Goal: Information Seeking & Learning: Learn about a topic

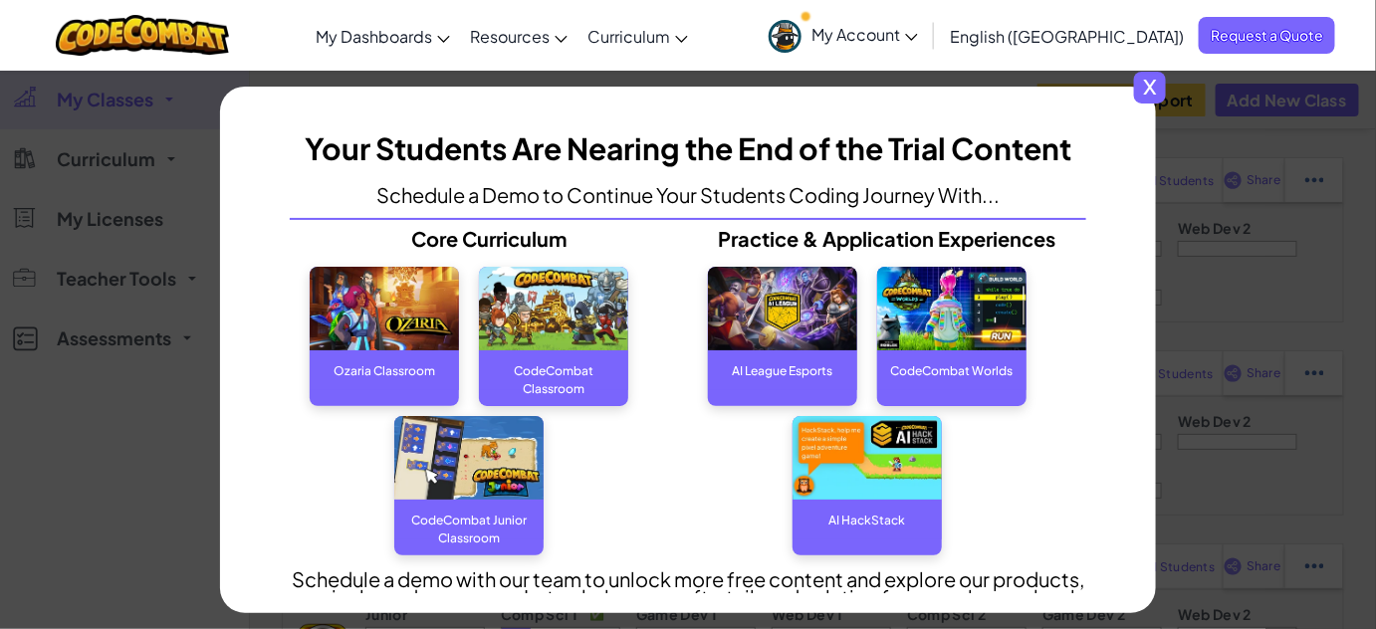
click at [1269, 371] on div "x Your Students Are Nearing the End of the Trial Content Schedule a Demo to Con…" at bounding box center [688, 314] width 1376 height 629
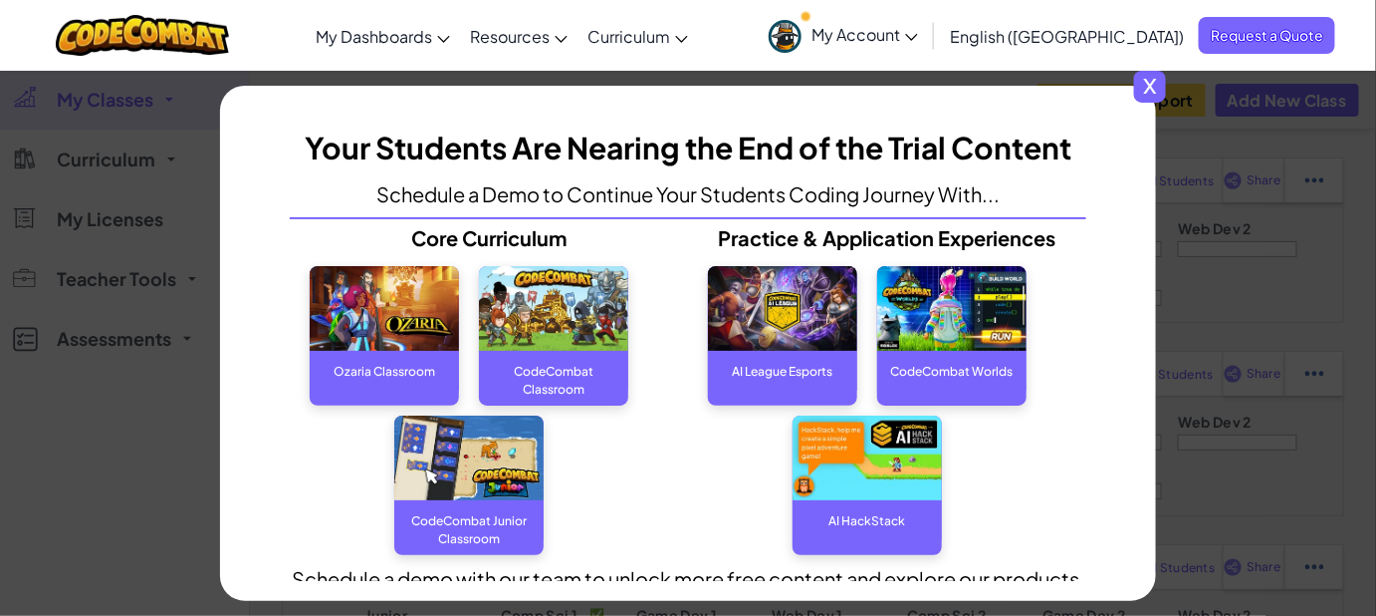
click at [1157, 88] on span "x" at bounding box center [1150, 87] width 32 height 32
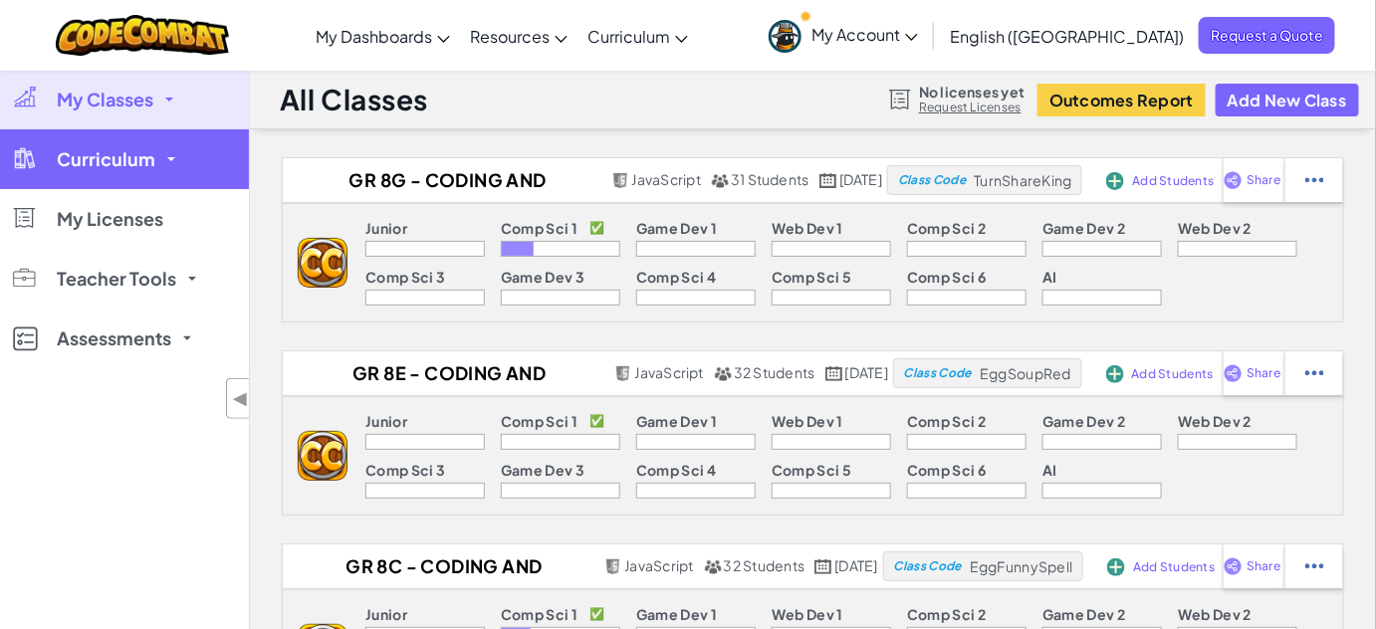
click at [163, 147] on link "Curriculum" at bounding box center [124, 159] width 249 height 60
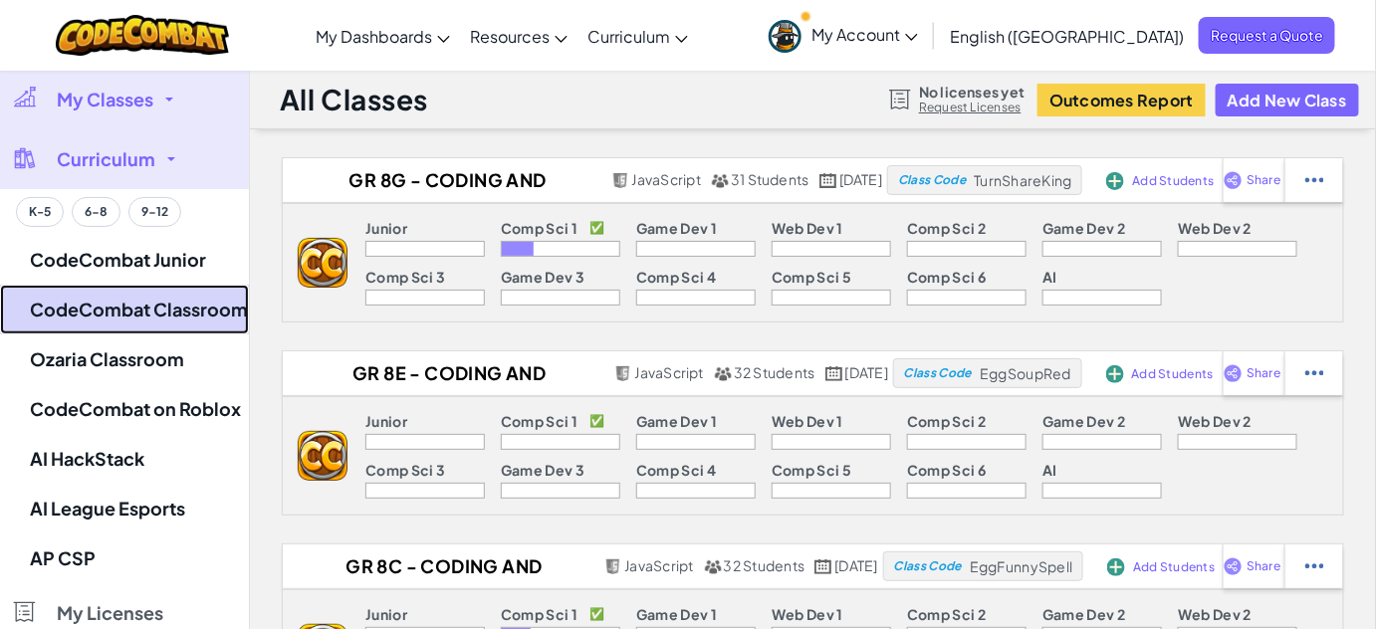
click at [157, 304] on link "CodeCombat Classroom" at bounding box center [124, 310] width 249 height 50
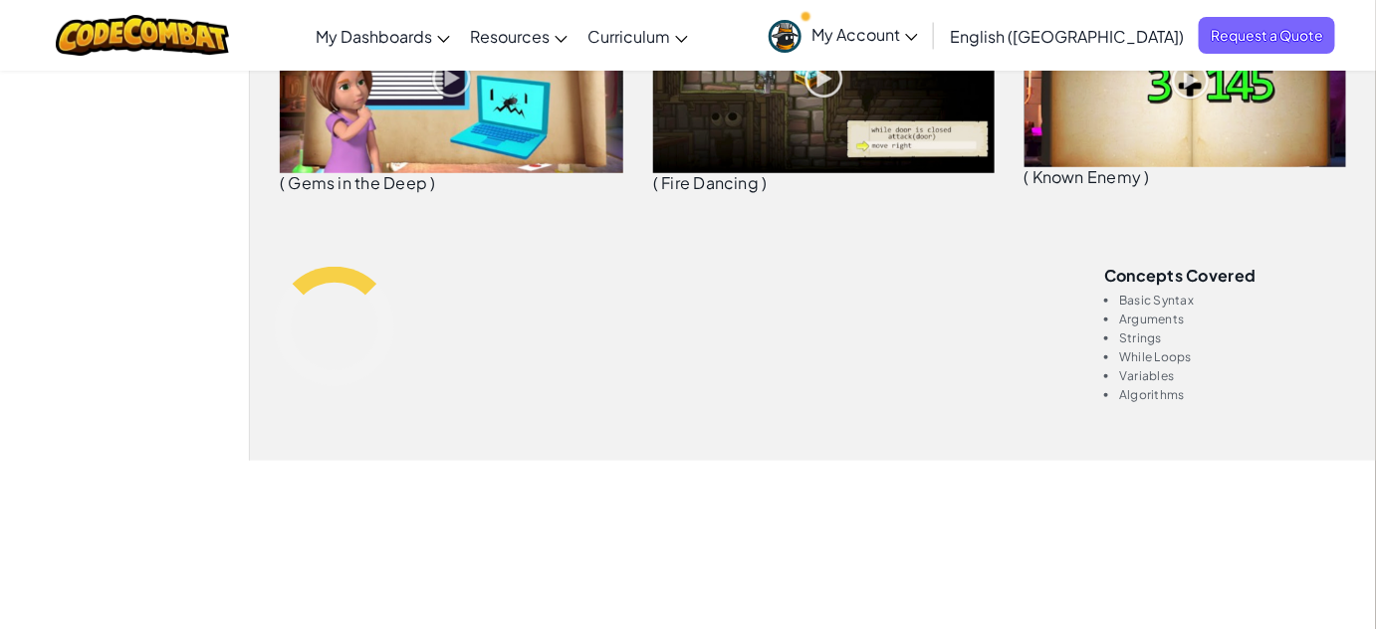
scroll to position [418, 0]
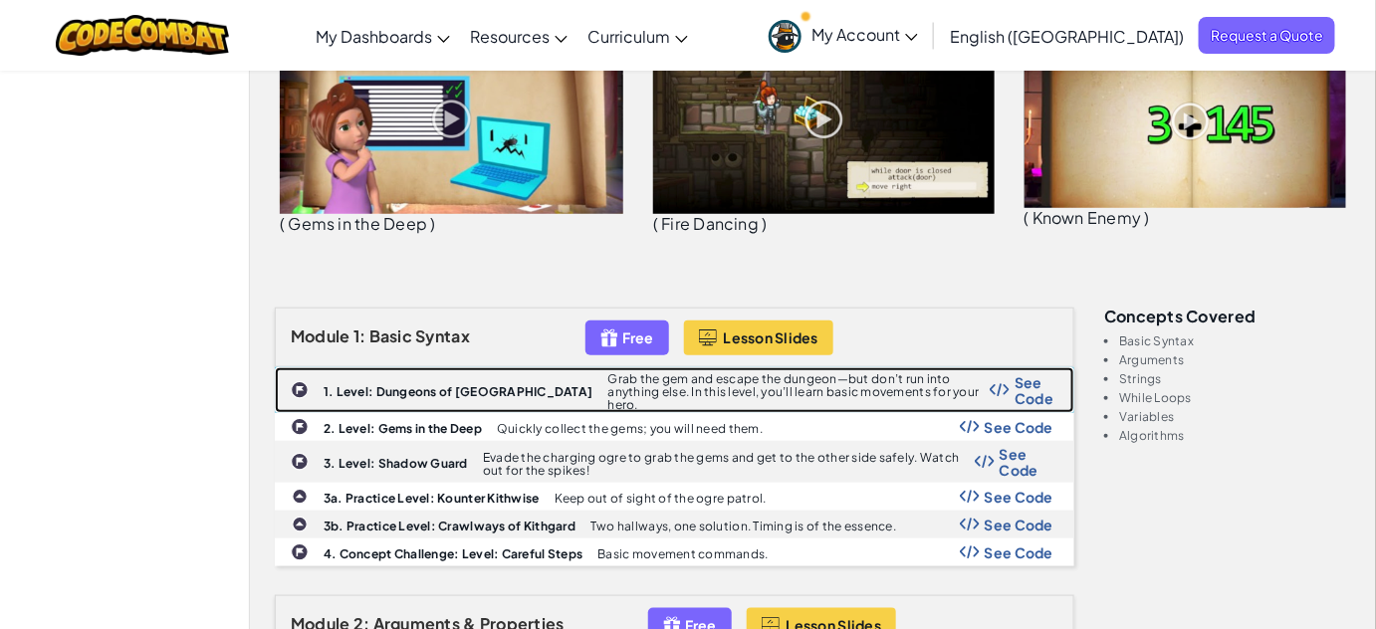
click at [467, 384] on b "1. Level: Dungeons of [GEOGRAPHIC_DATA]" at bounding box center [459, 391] width 270 height 15
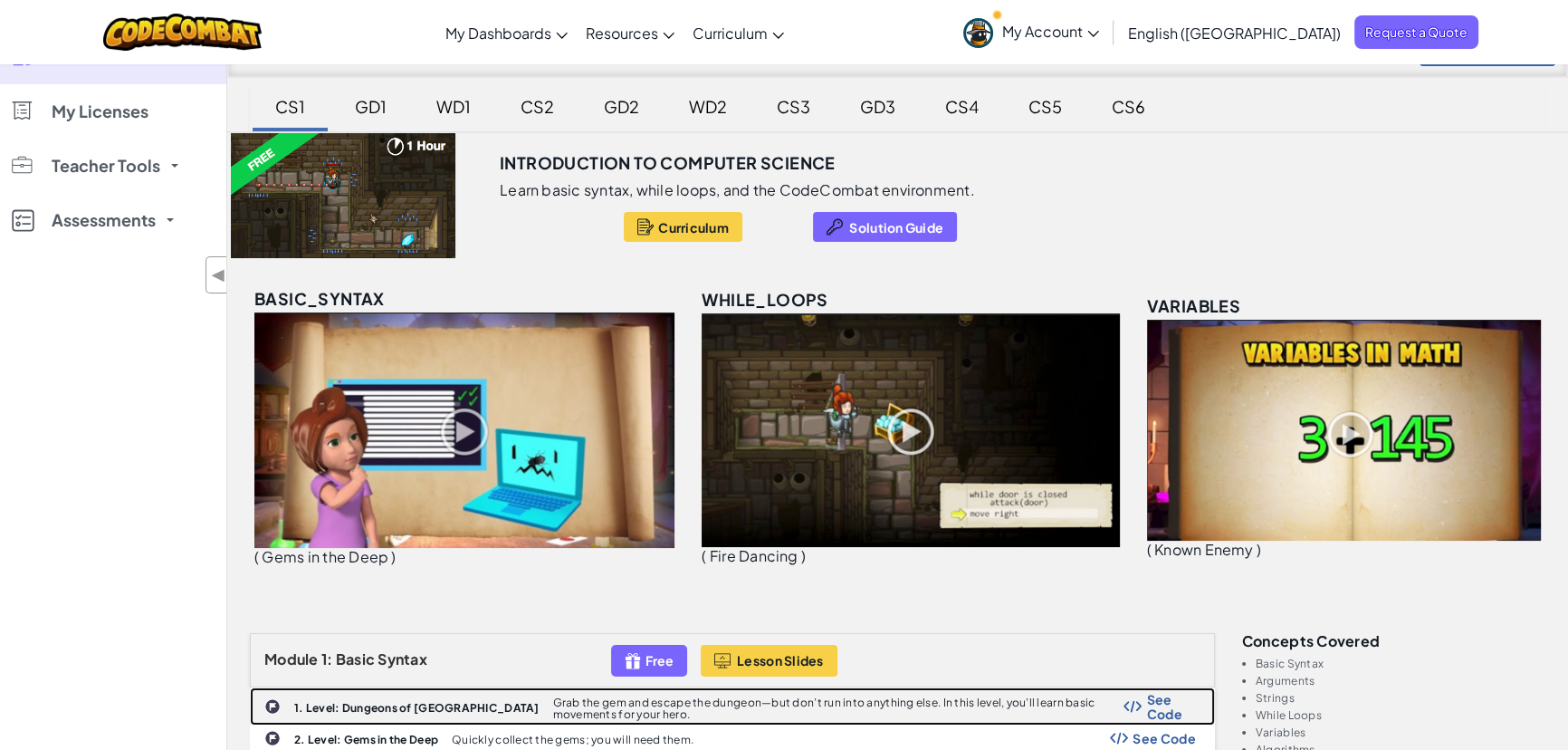
scroll to position [0, 0]
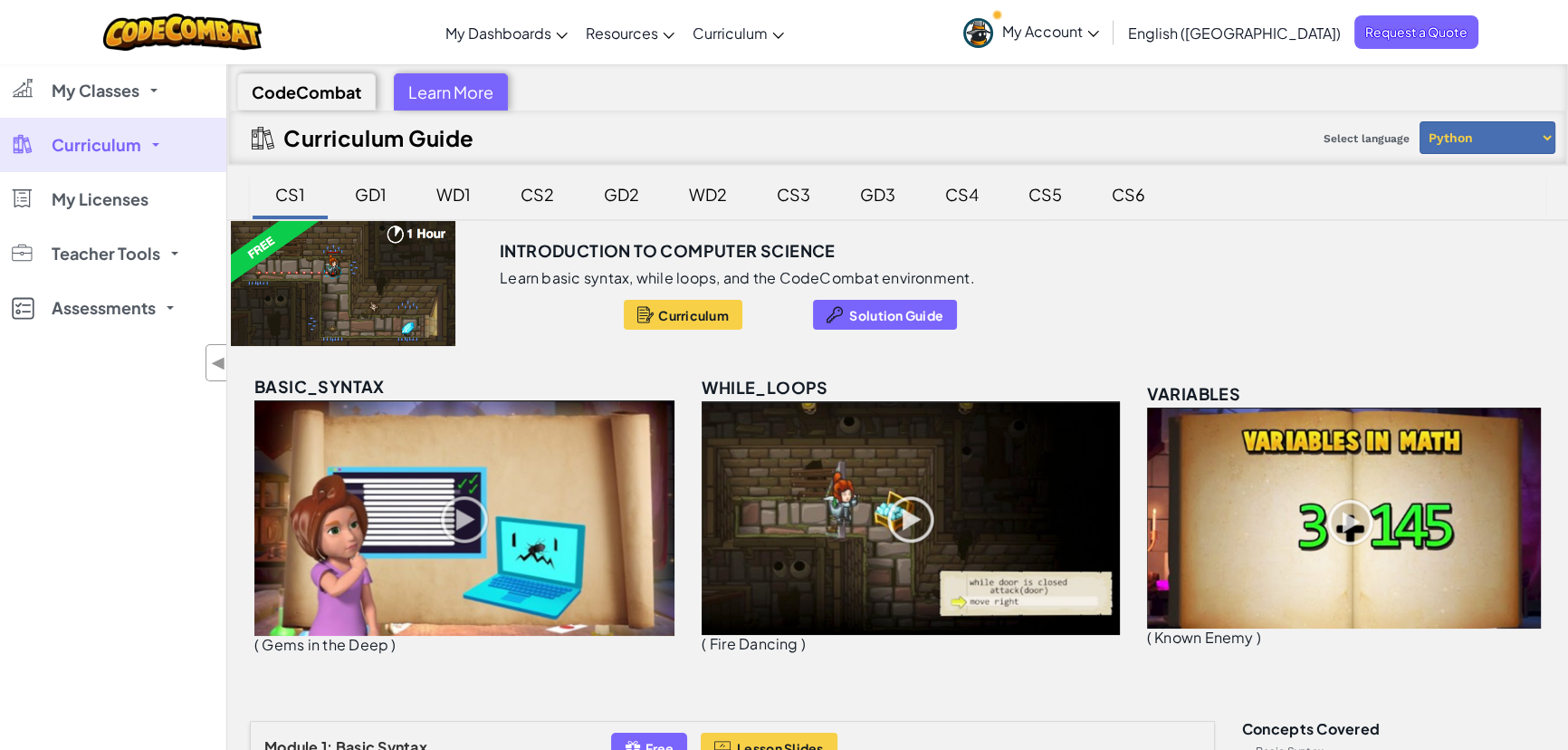
click at [364, 198] on div "GD1" at bounding box center [371, 194] width 68 height 43
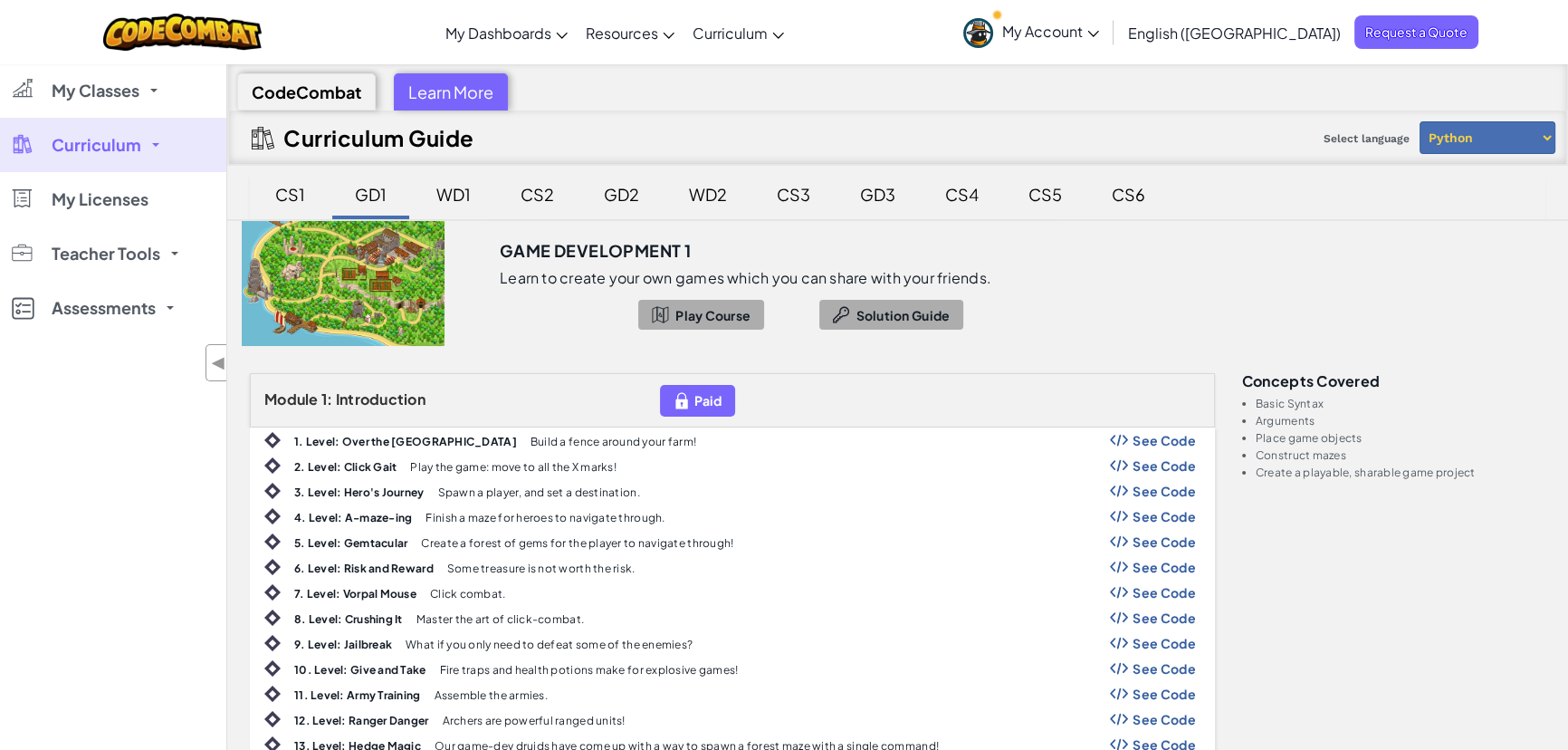
click at [450, 198] on div "WD1" at bounding box center [454, 194] width 71 height 43
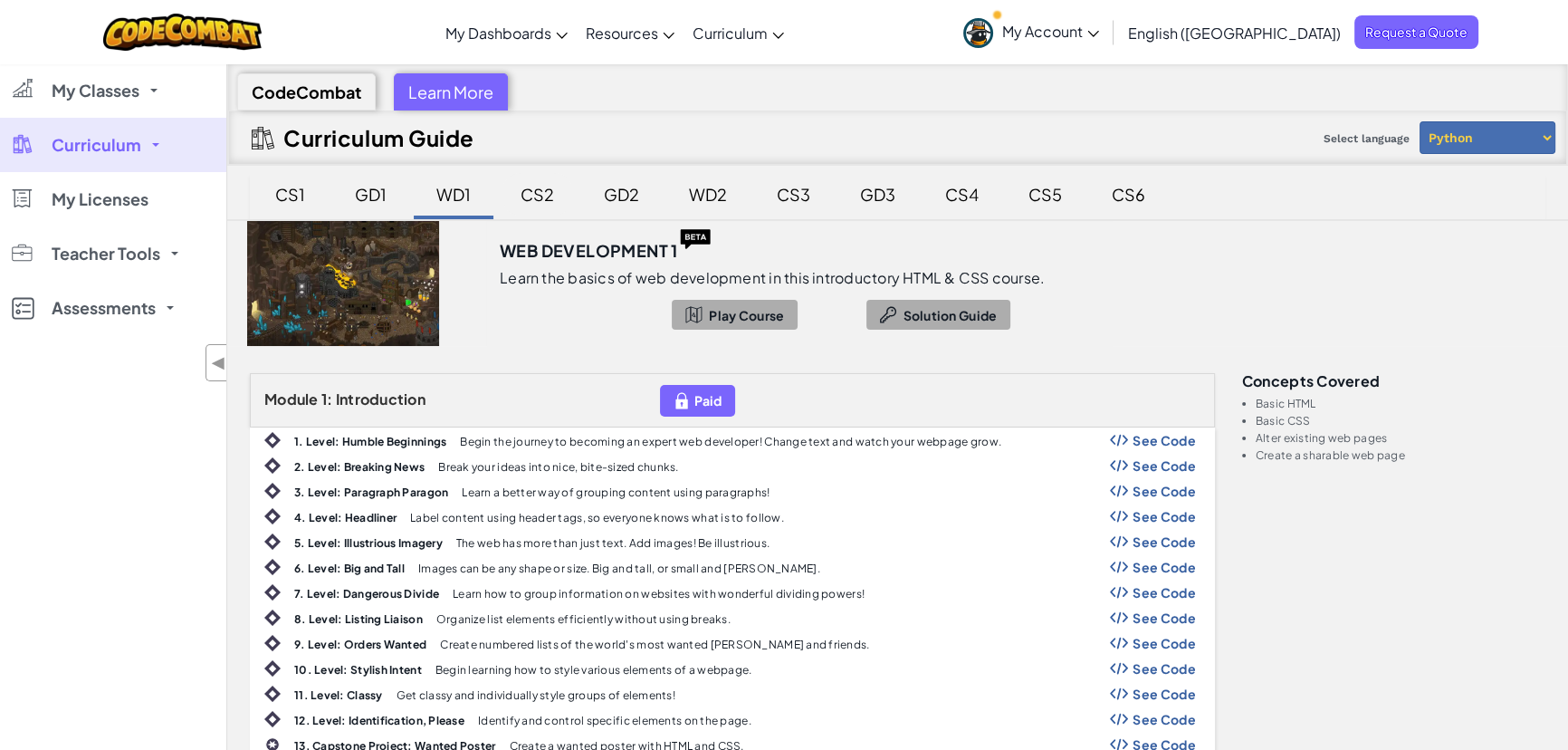
click at [537, 195] on div "CS2" at bounding box center [537, 194] width 70 height 43
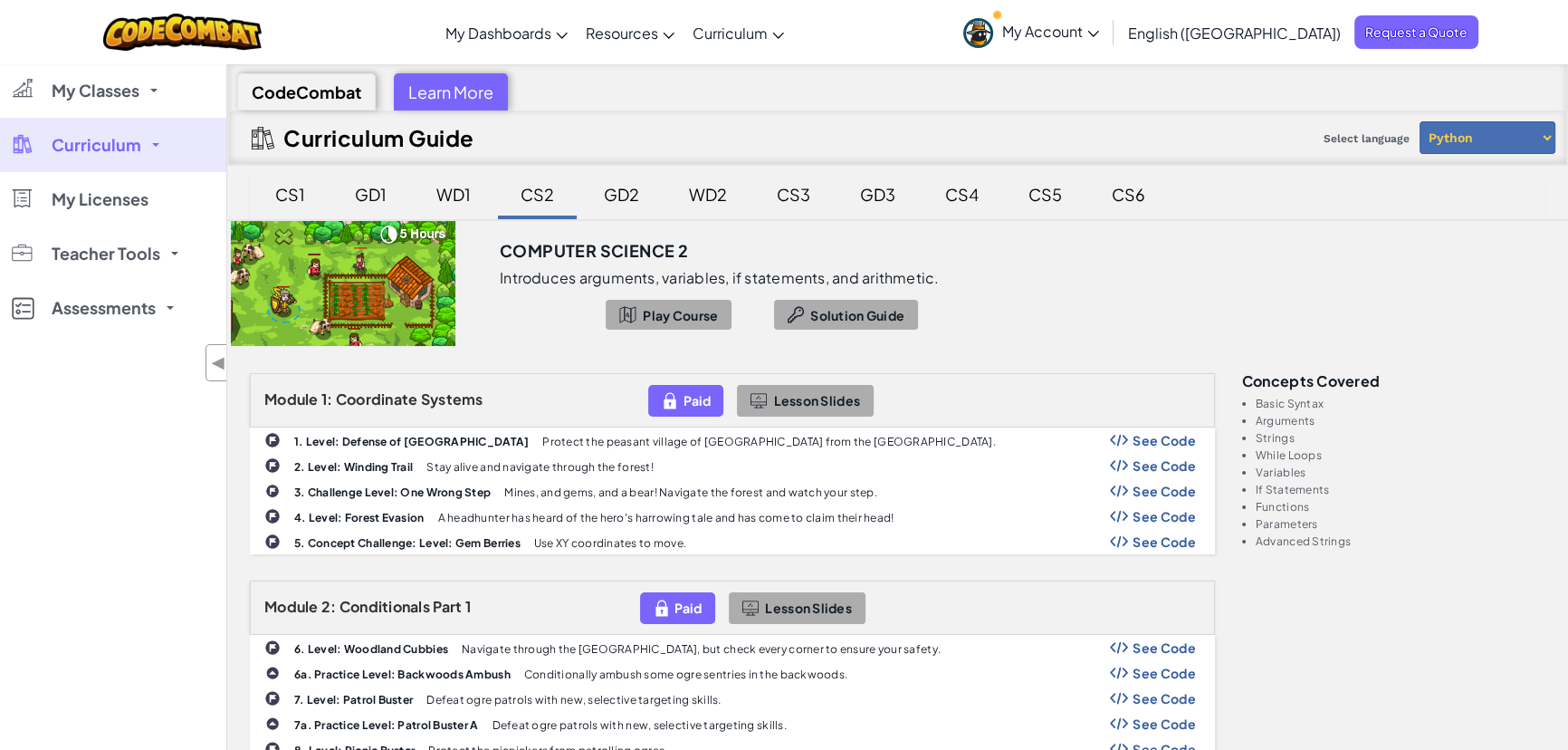
click at [613, 204] on div "GD2" at bounding box center [621, 194] width 72 height 43
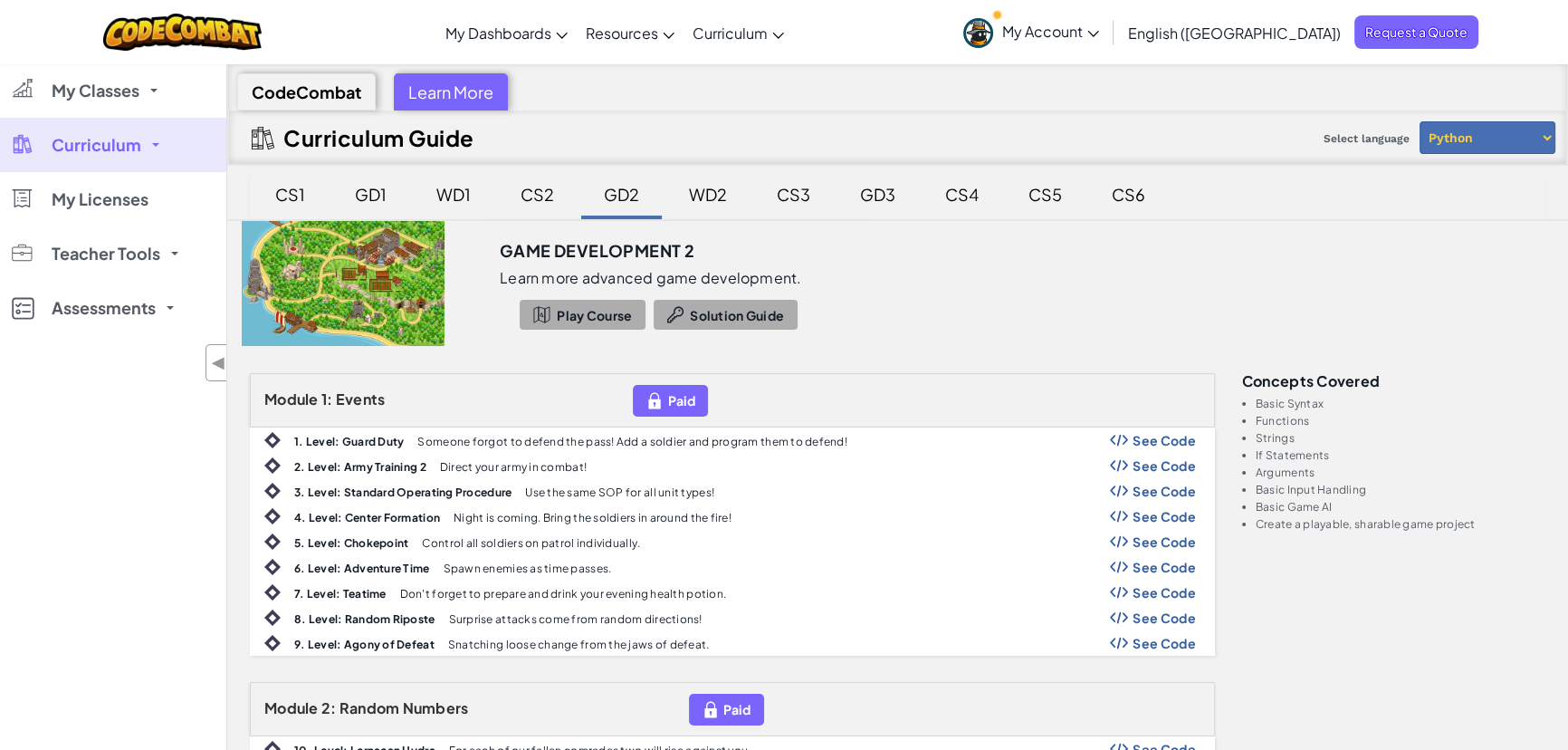
click at [639, 204] on div "GD2" at bounding box center [621, 194] width 72 height 43
click at [694, 200] on div "WD2" at bounding box center [708, 194] width 75 height 43
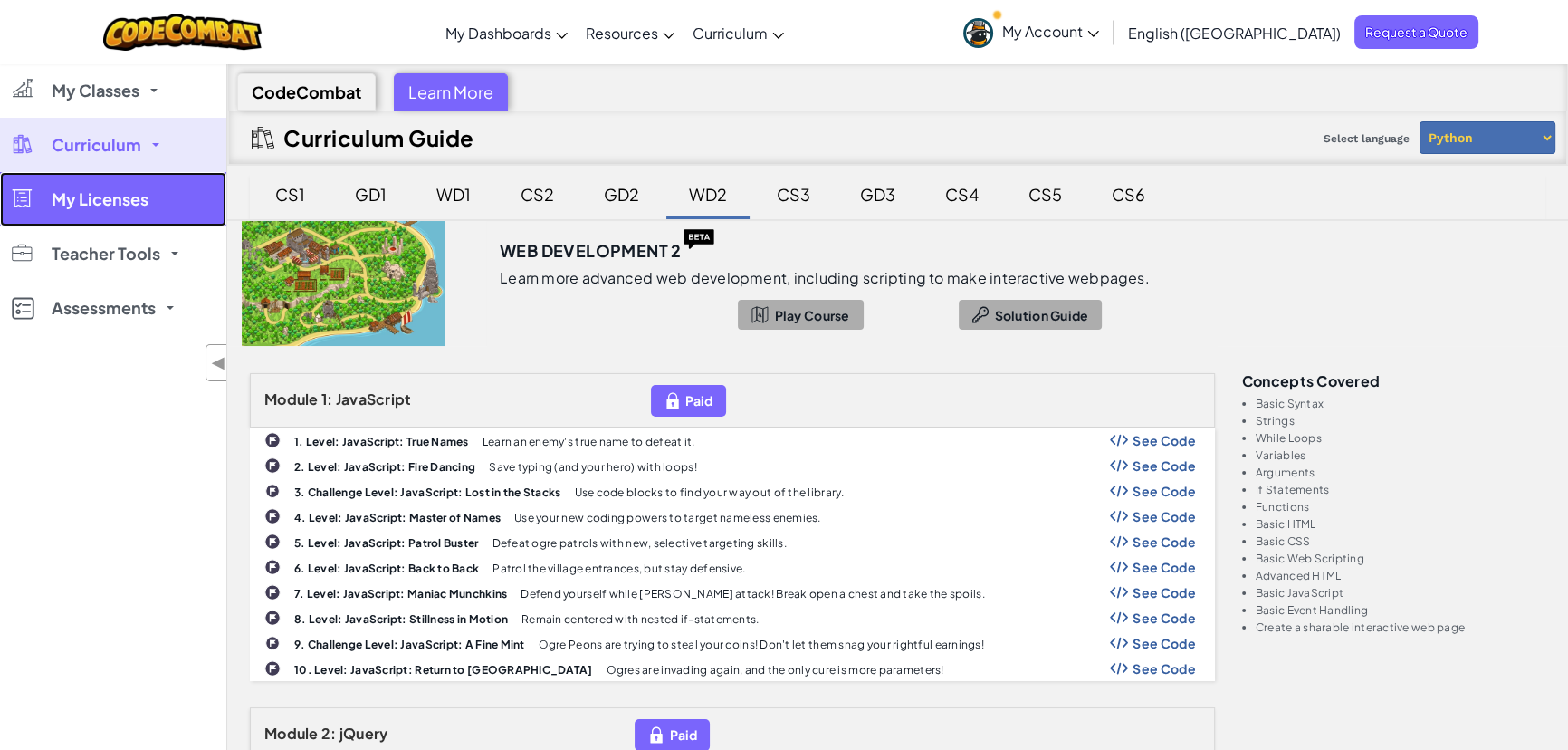
click at [191, 190] on link "My Licenses" at bounding box center [113, 199] width 226 height 55
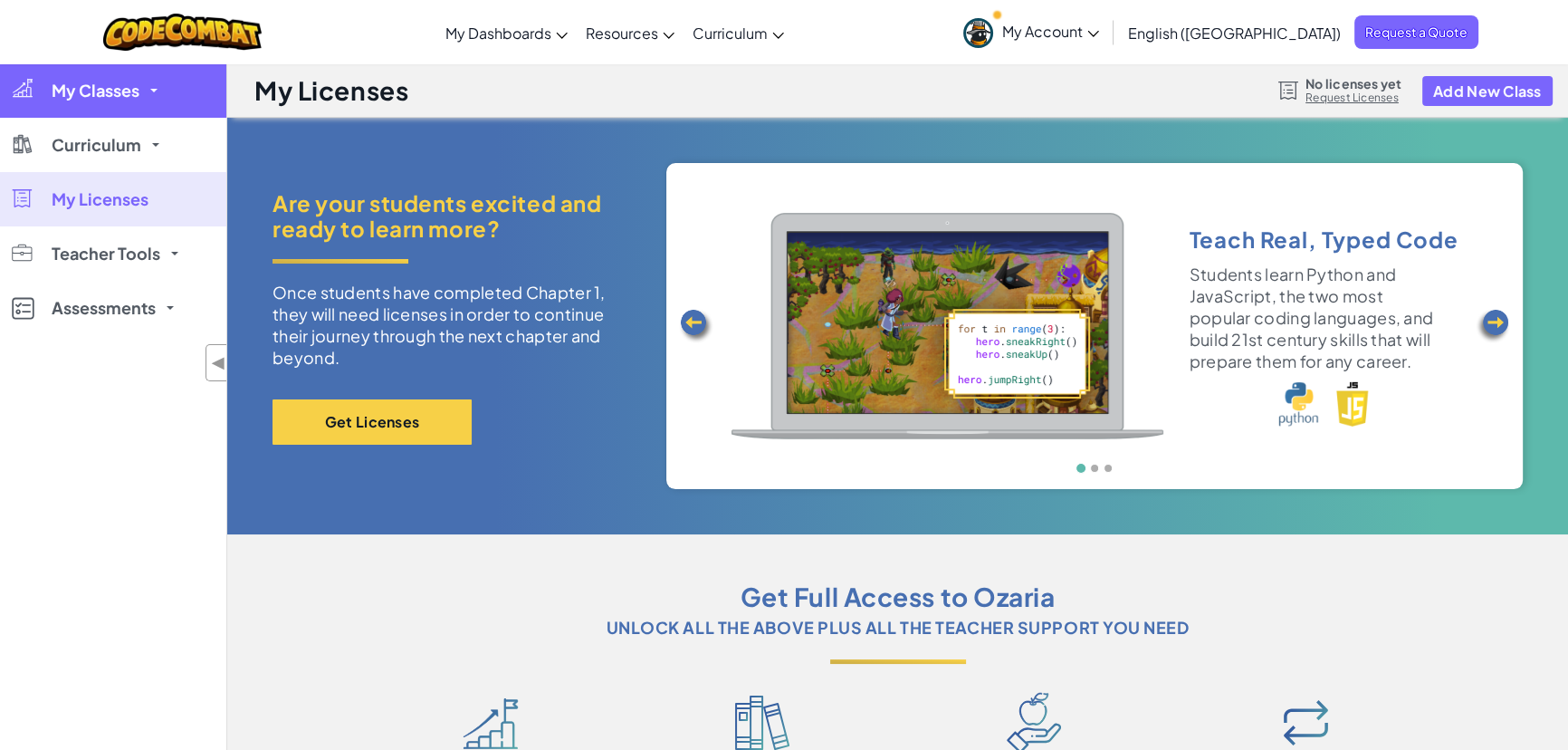
click at [166, 98] on link "My Classes" at bounding box center [113, 91] width 226 height 55
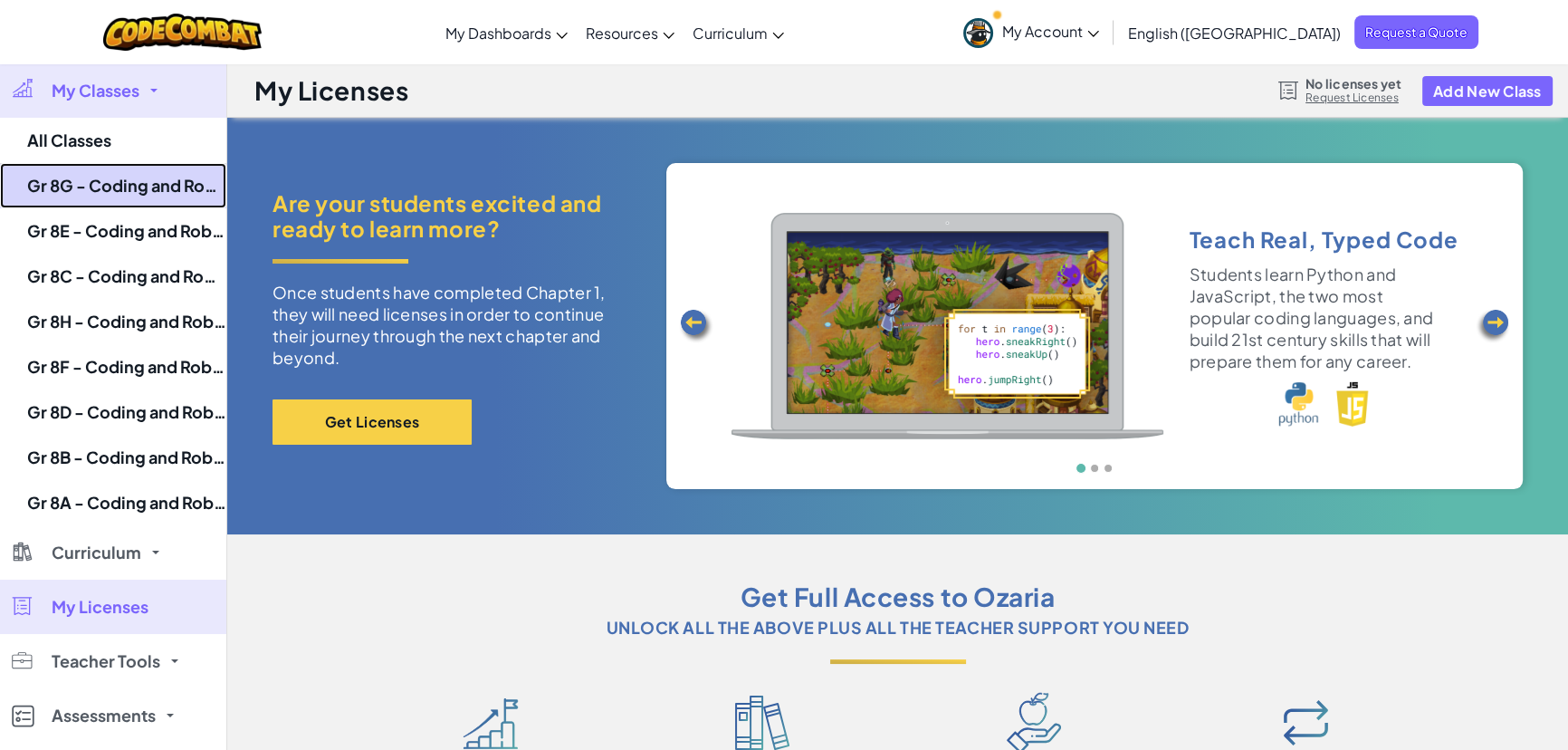
click at [158, 186] on link "Gr 8G - Coding and Robotics - 2025" at bounding box center [113, 185] width 226 height 45
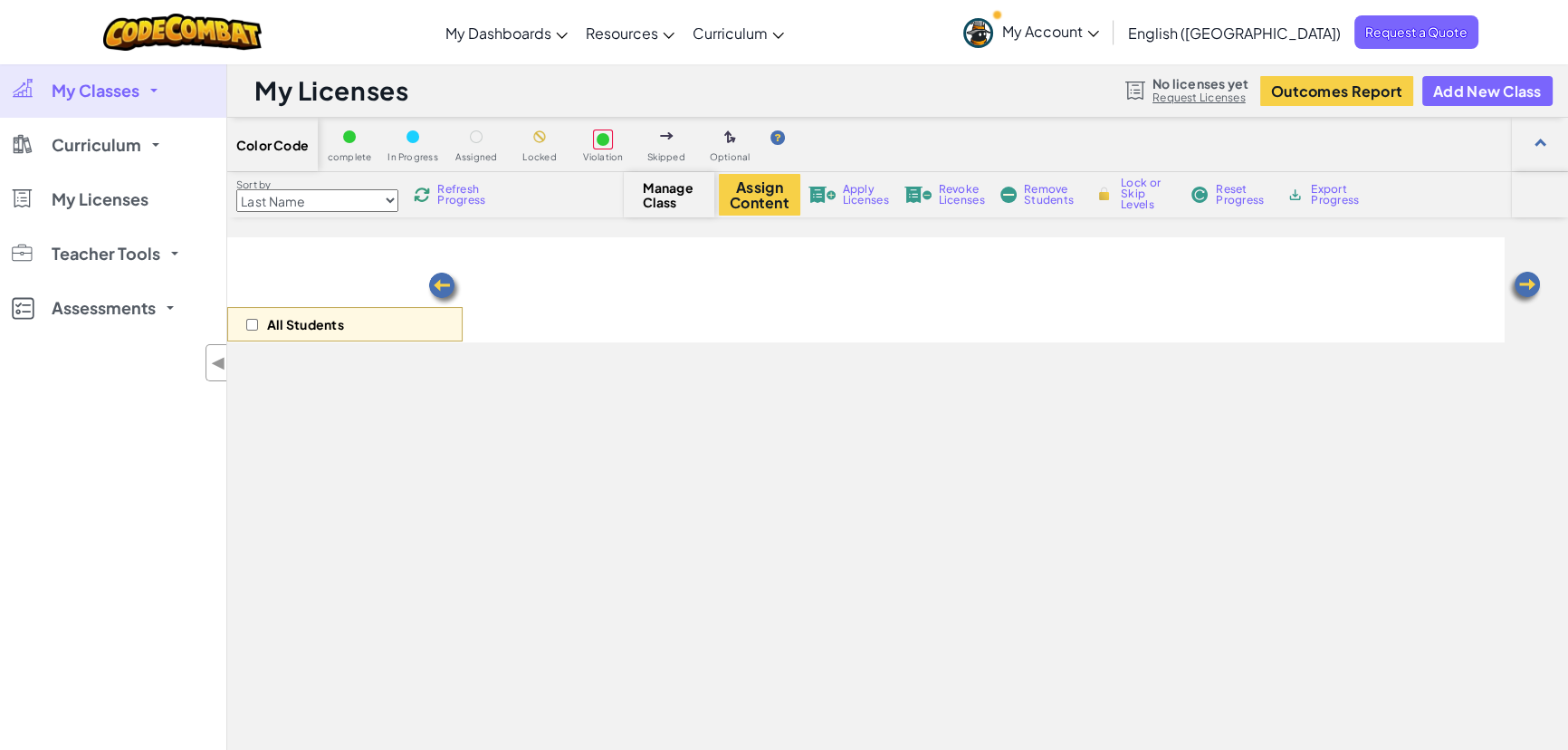
select select "560f1a9f22961295f9427742"
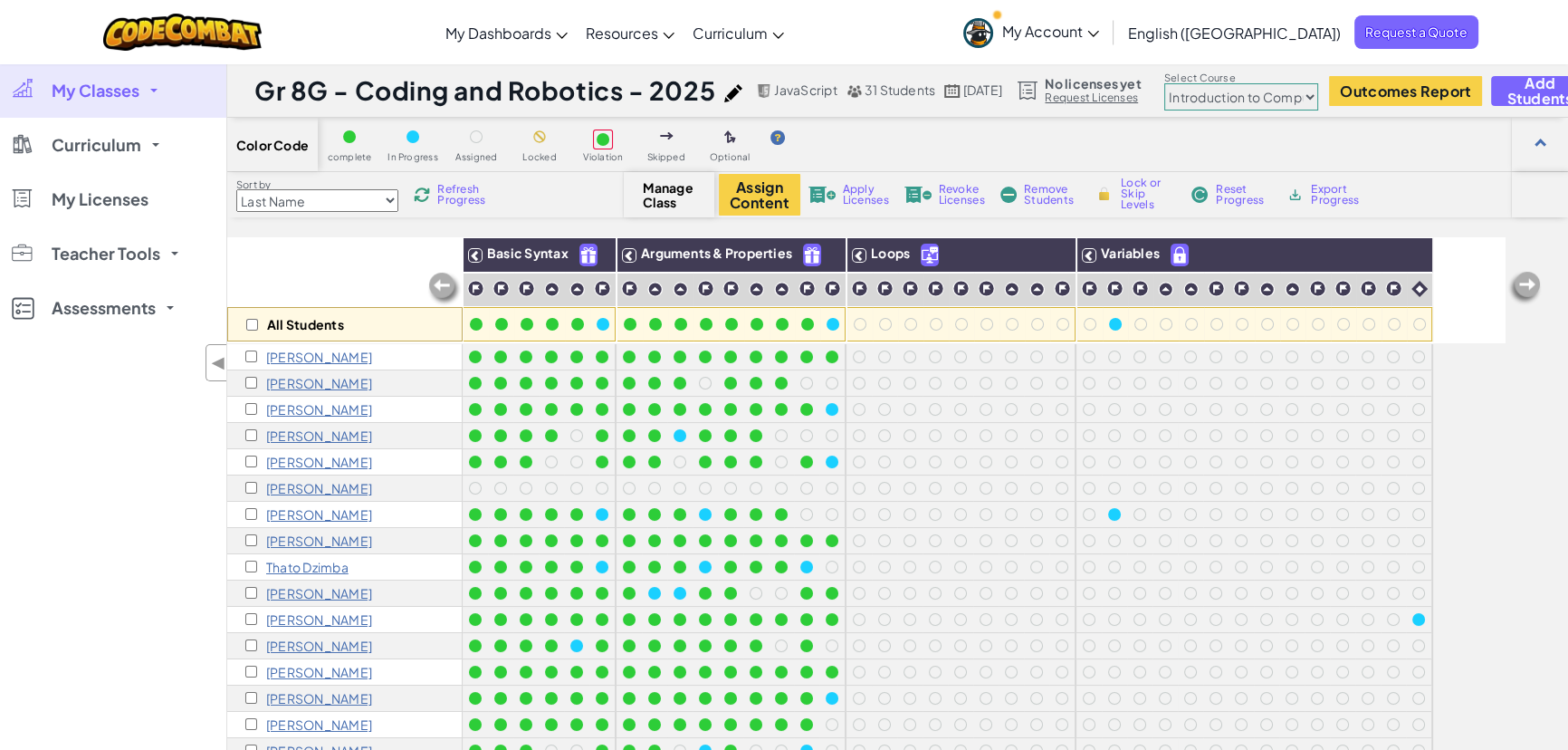
click at [1250, 289] on img at bounding box center [1524, 288] width 36 height 36
click at [1250, 286] on img at bounding box center [1524, 288] width 36 height 36
click at [1250, 100] on select "Junior Introduction to Computer Science Game Development 1 Web Development 1 Co…" at bounding box center [1241, 97] width 154 height 27
click at [1250, 150] on div "Color Code complete In Progress Assigned Locked Violation Skipped Optional" at bounding box center [897, 145] width 1341 height 55
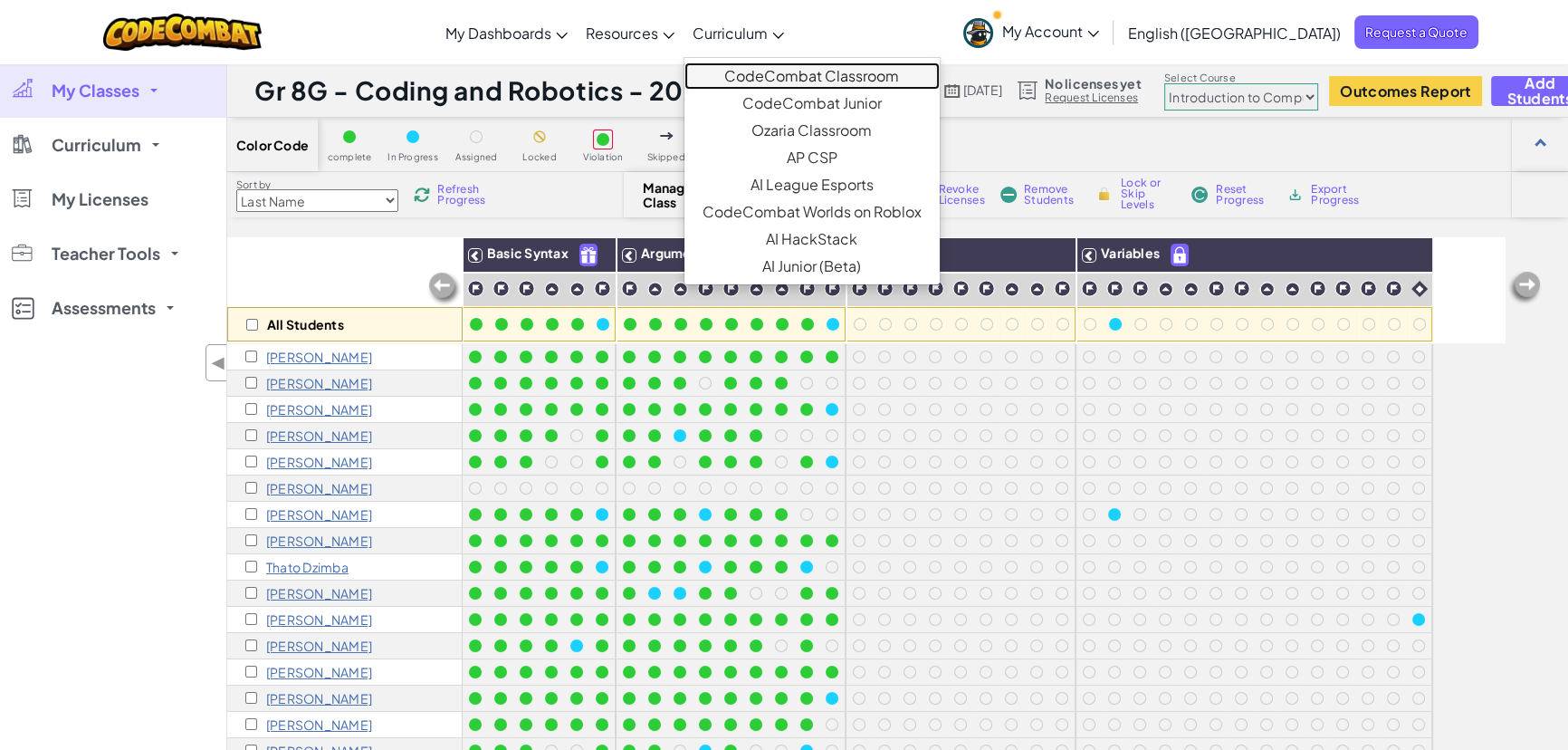
click at [865, 71] on link "CodeCombat Classroom" at bounding box center [812, 76] width 255 height 27
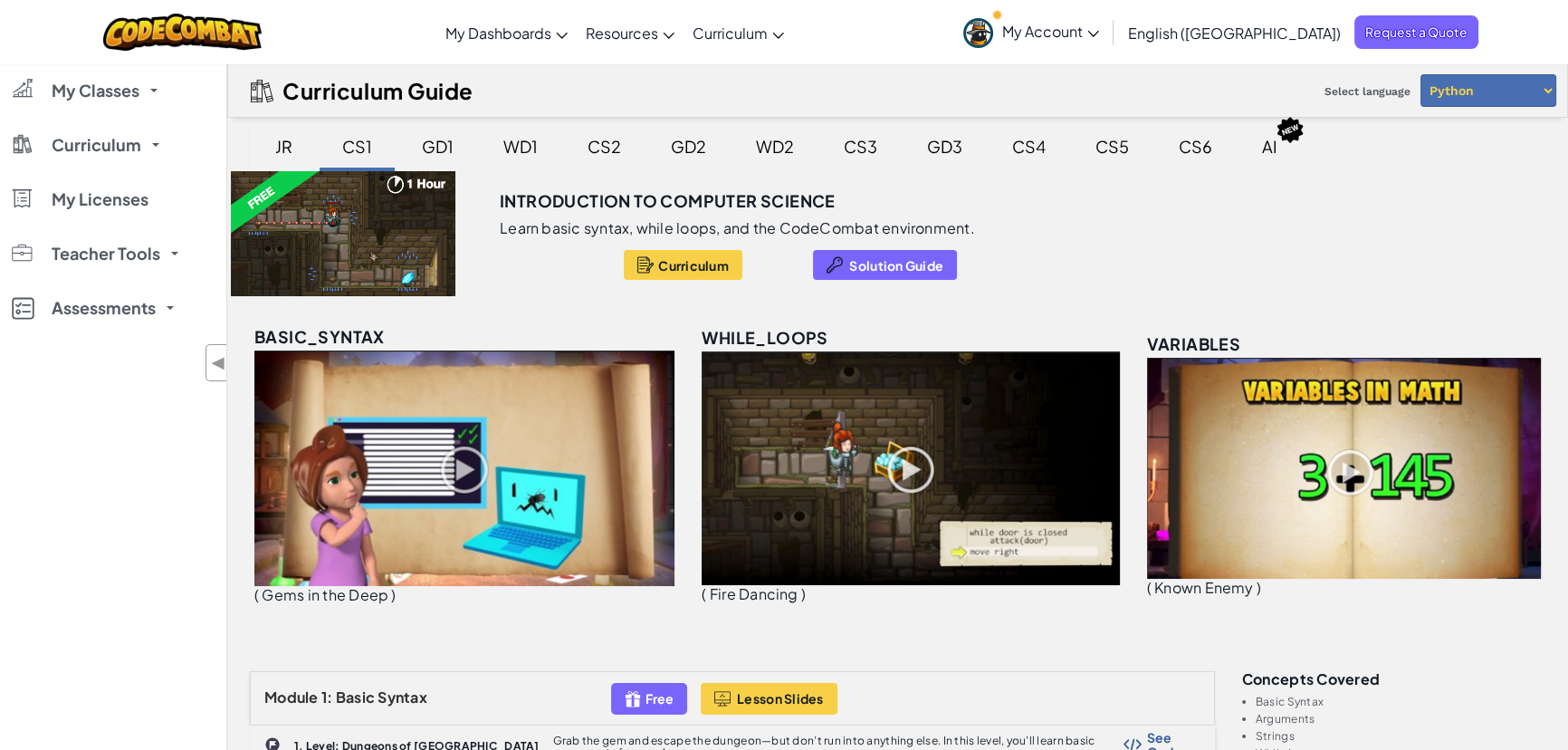
click at [440, 144] on div "GD1" at bounding box center [437, 145] width 68 height 43
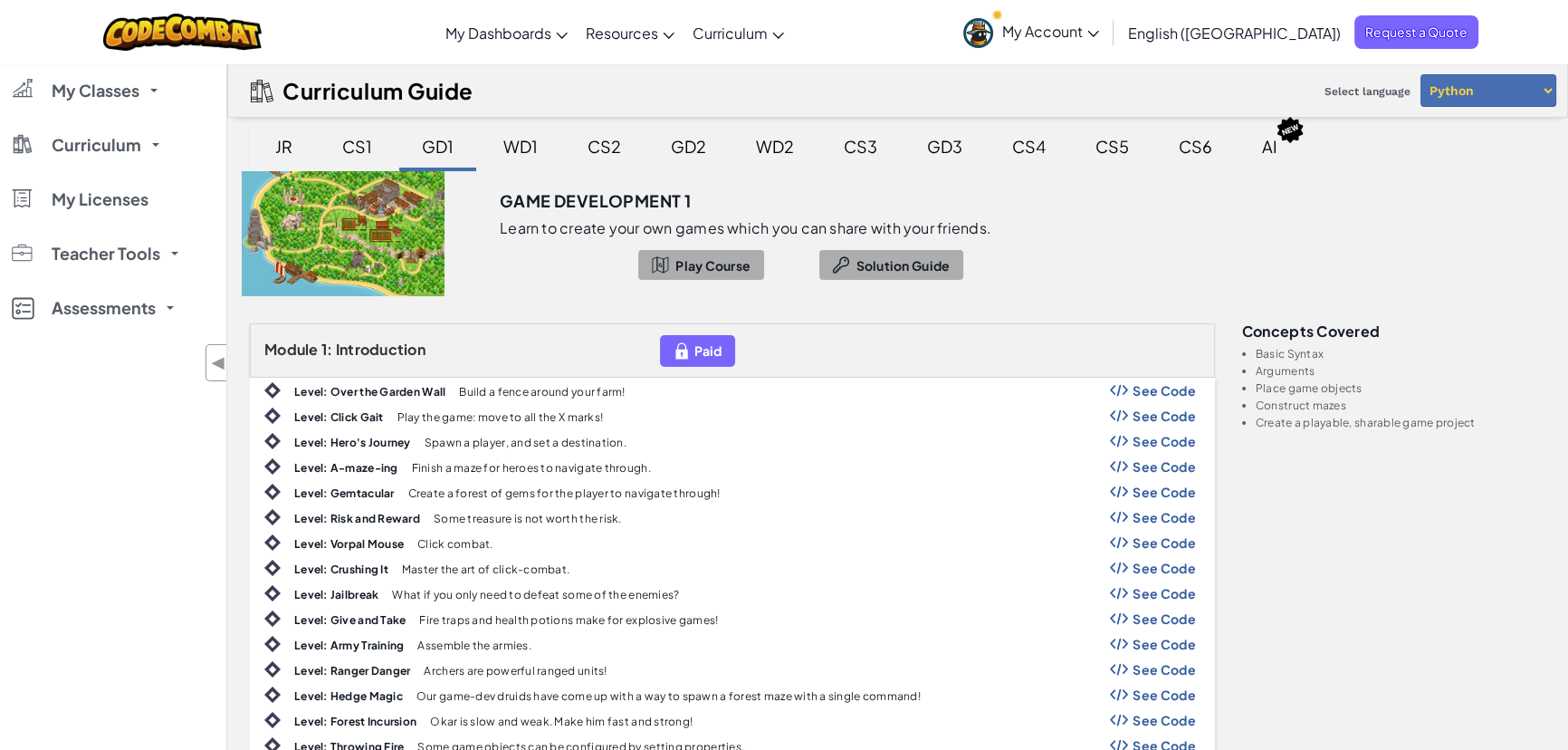
click at [281, 132] on div "JR" at bounding box center [284, 145] width 54 height 43
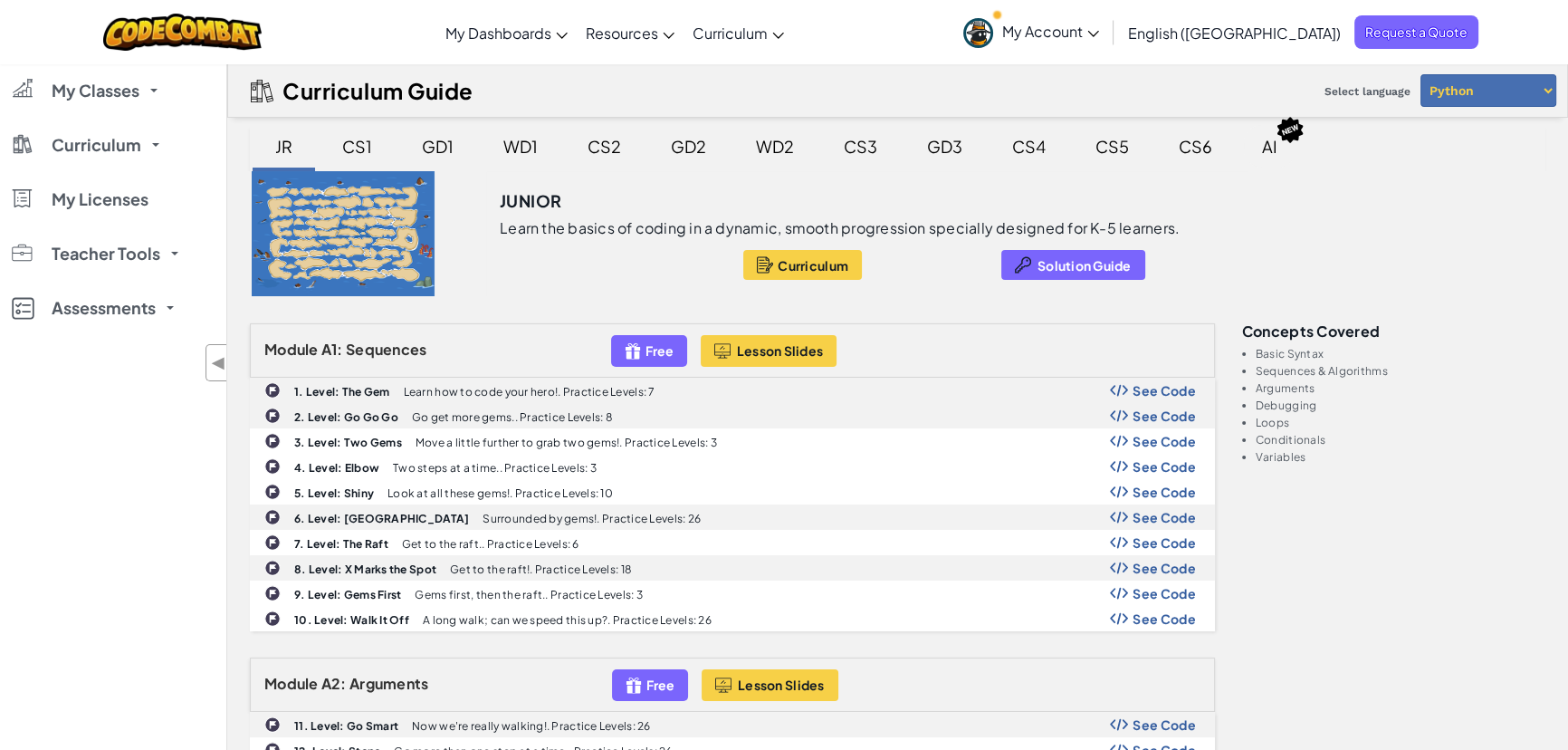
click at [1250, 156] on div "AI" at bounding box center [1269, 145] width 52 height 43
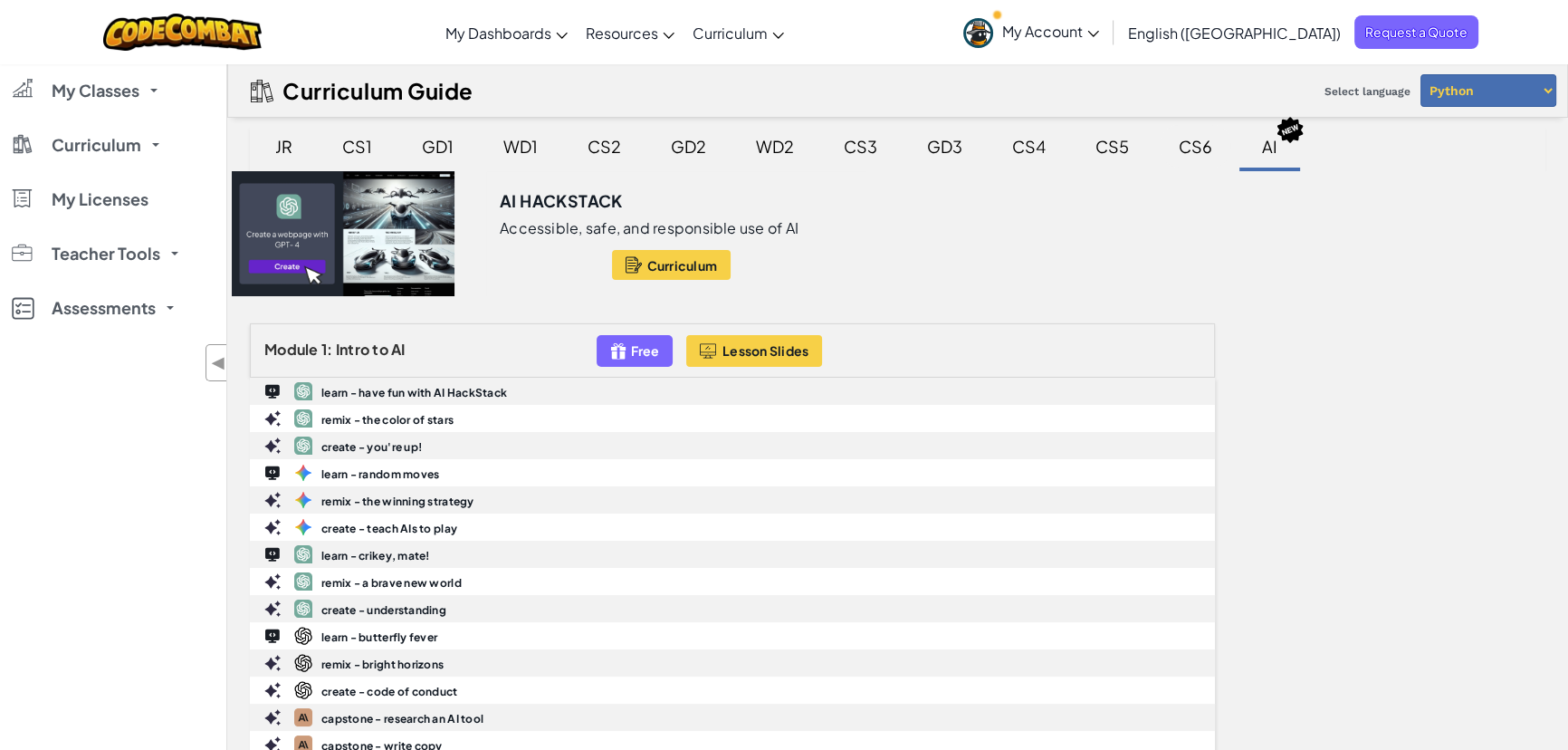
click at [1179, 144] on div "CS6" at bounding box center [1195, 145] width 70 height 43
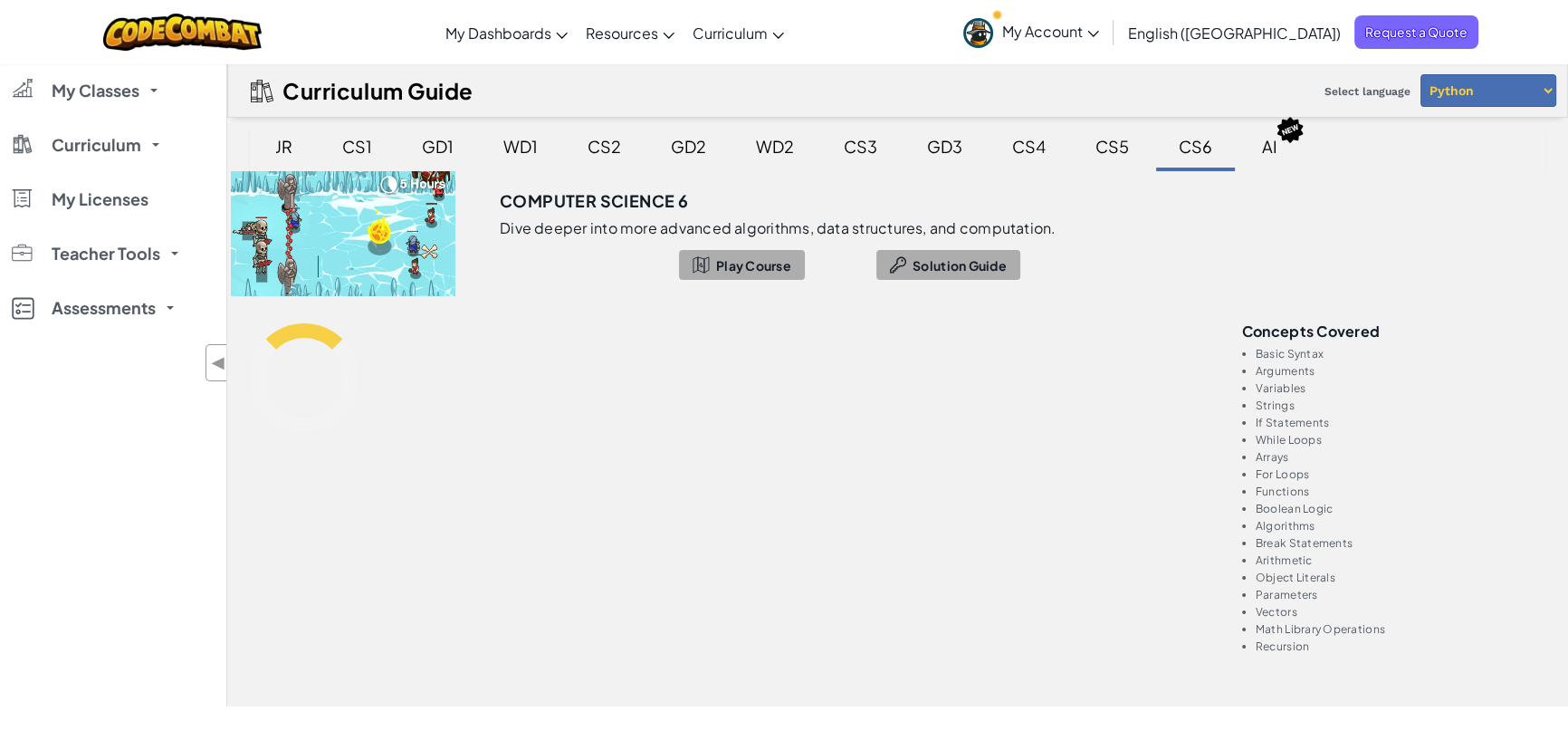
click at [1250, 146] on div "AI" at bounding box center [1269, 145] width 52 height 43
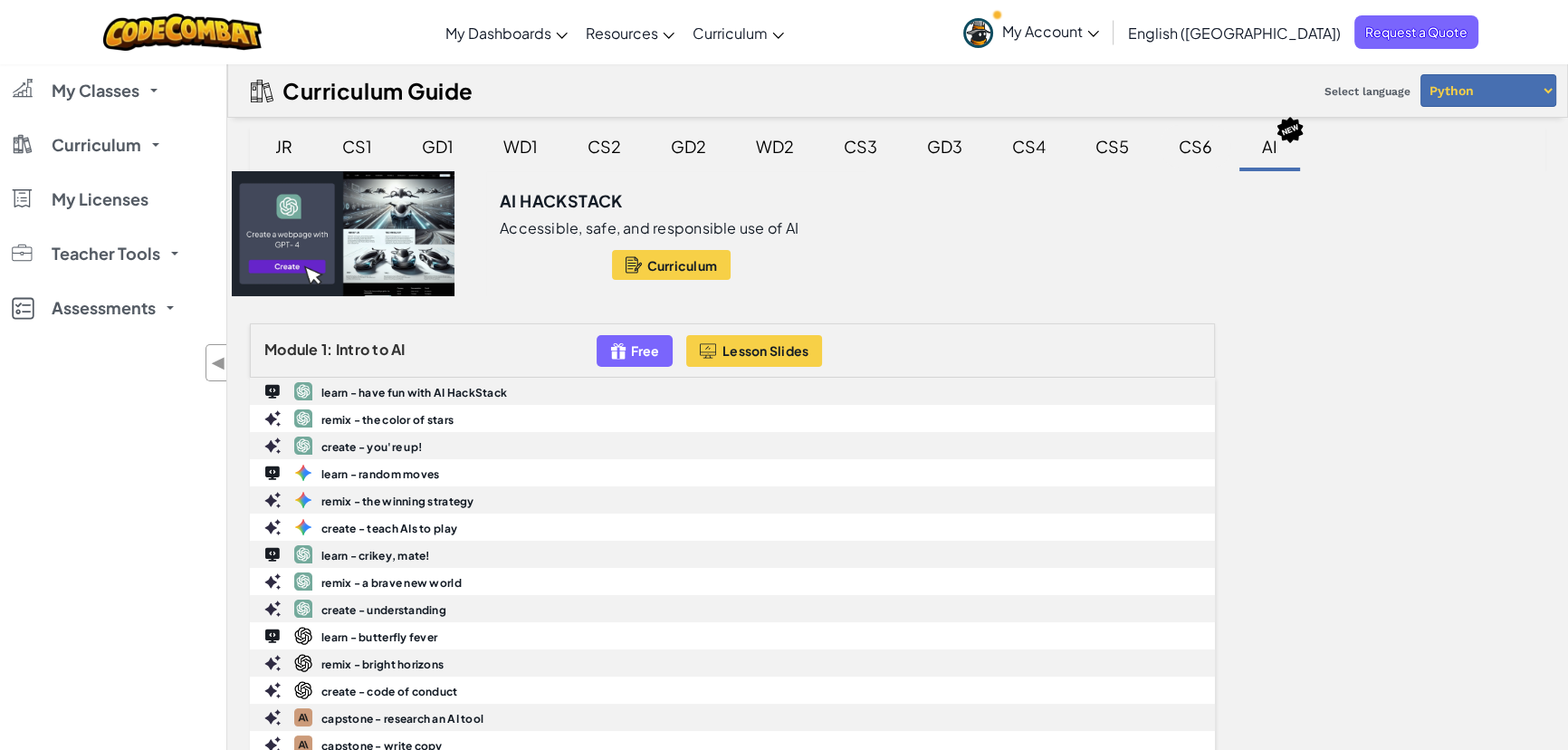
click at [1186, 145] on div "CS6" at bounding box center [1195, 145] width 70 height 43
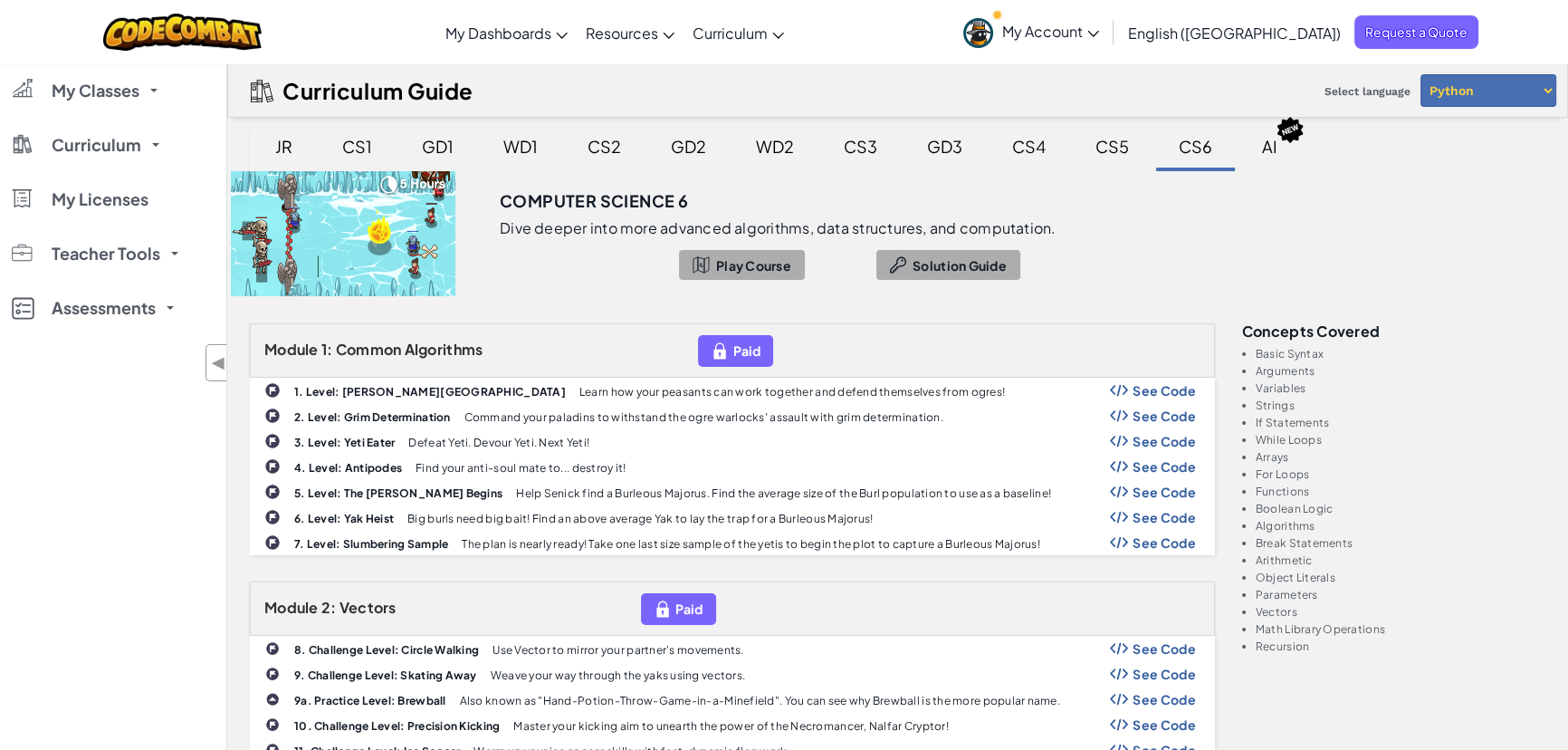
click at [1105, 171] on div "Computer Science 6" at bounding box center [804, 195] width 610 height 48
click at [1097, 145] on div "CS5" at bounding box center [1112, 145] width 70 height 43
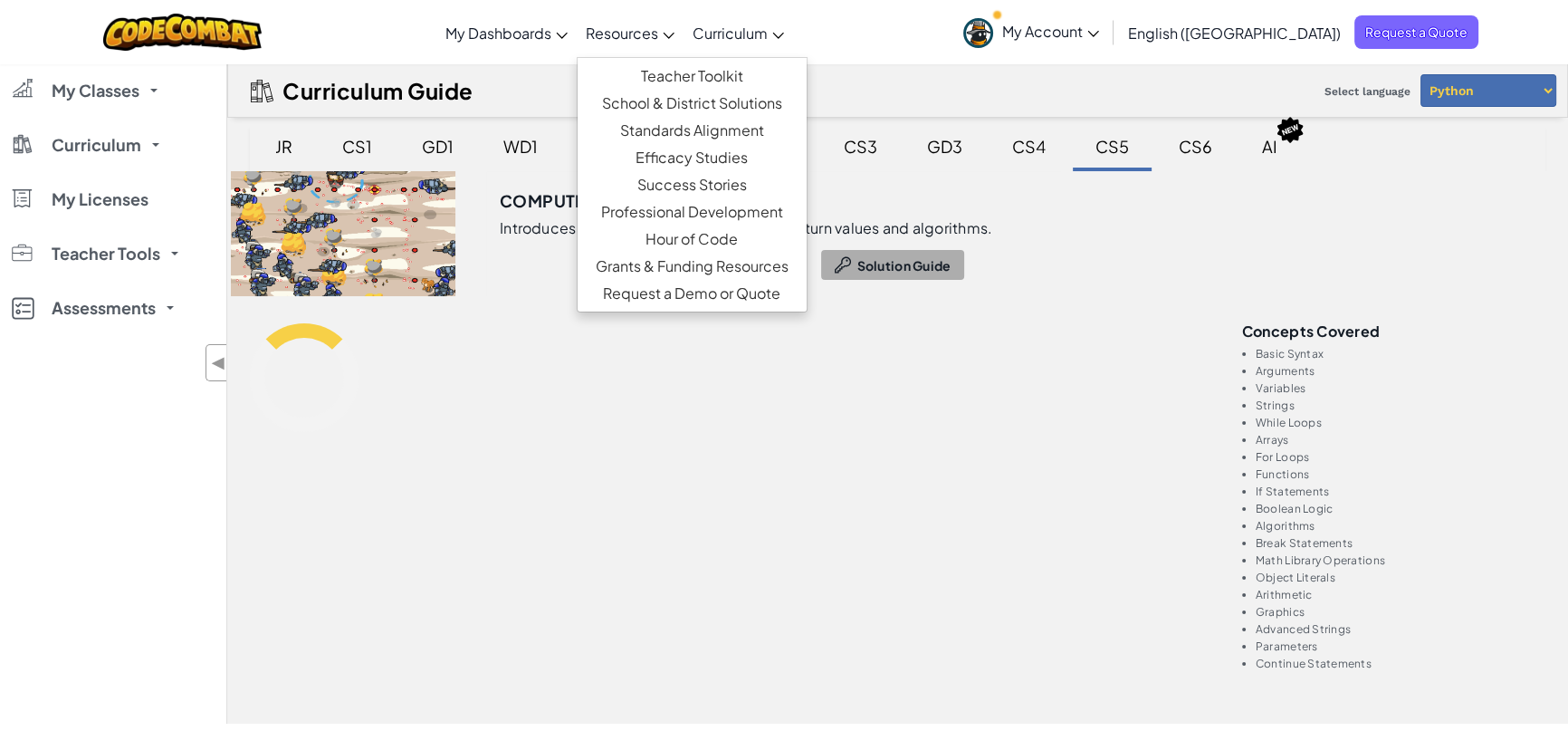
click at [684, 49] on link "Resources" at bounding box center [630, 33] width 107 height 49
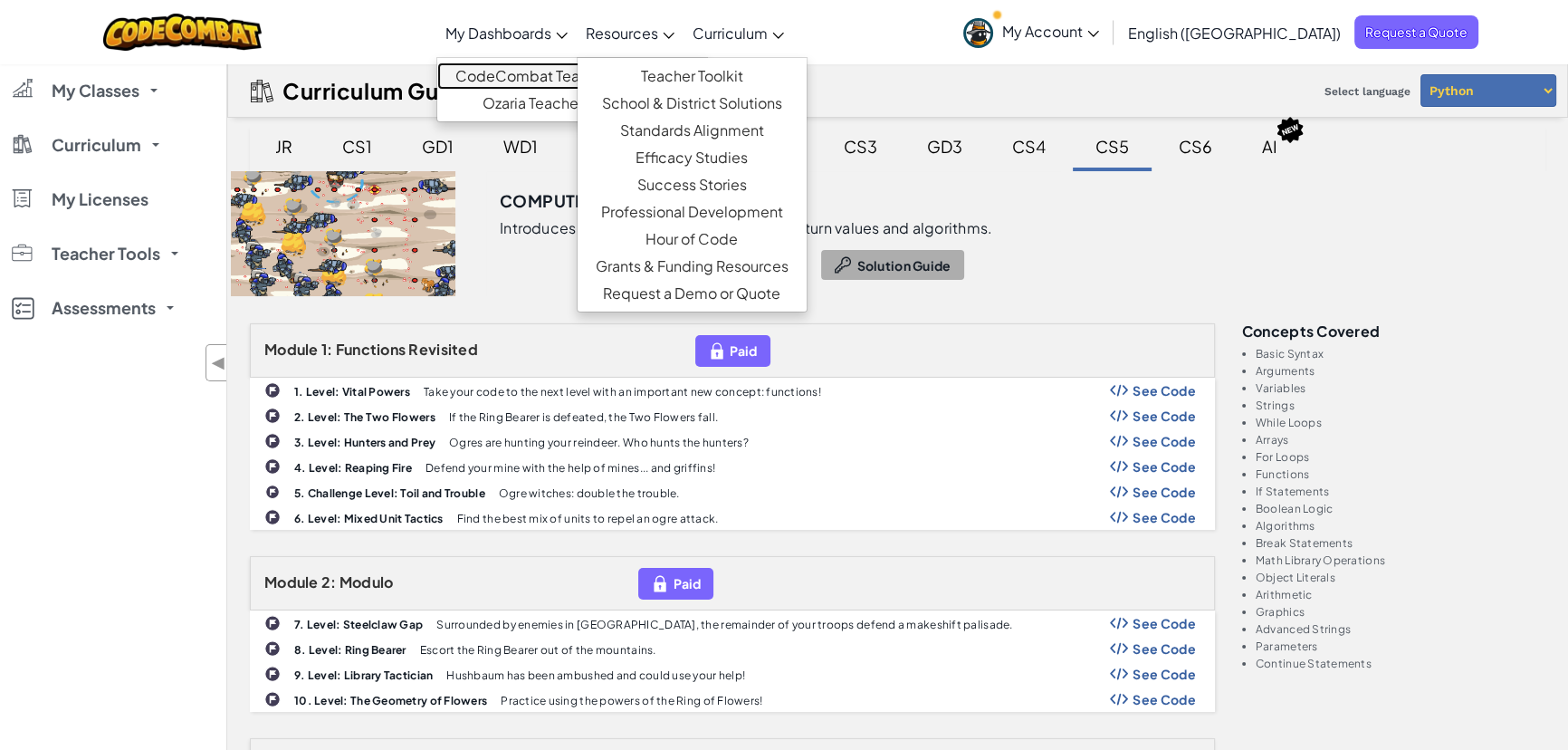
click at [576, 70] on link "CodeCombat Teacher Dashboard" at bounding box center [572, 76] width 270 height 27
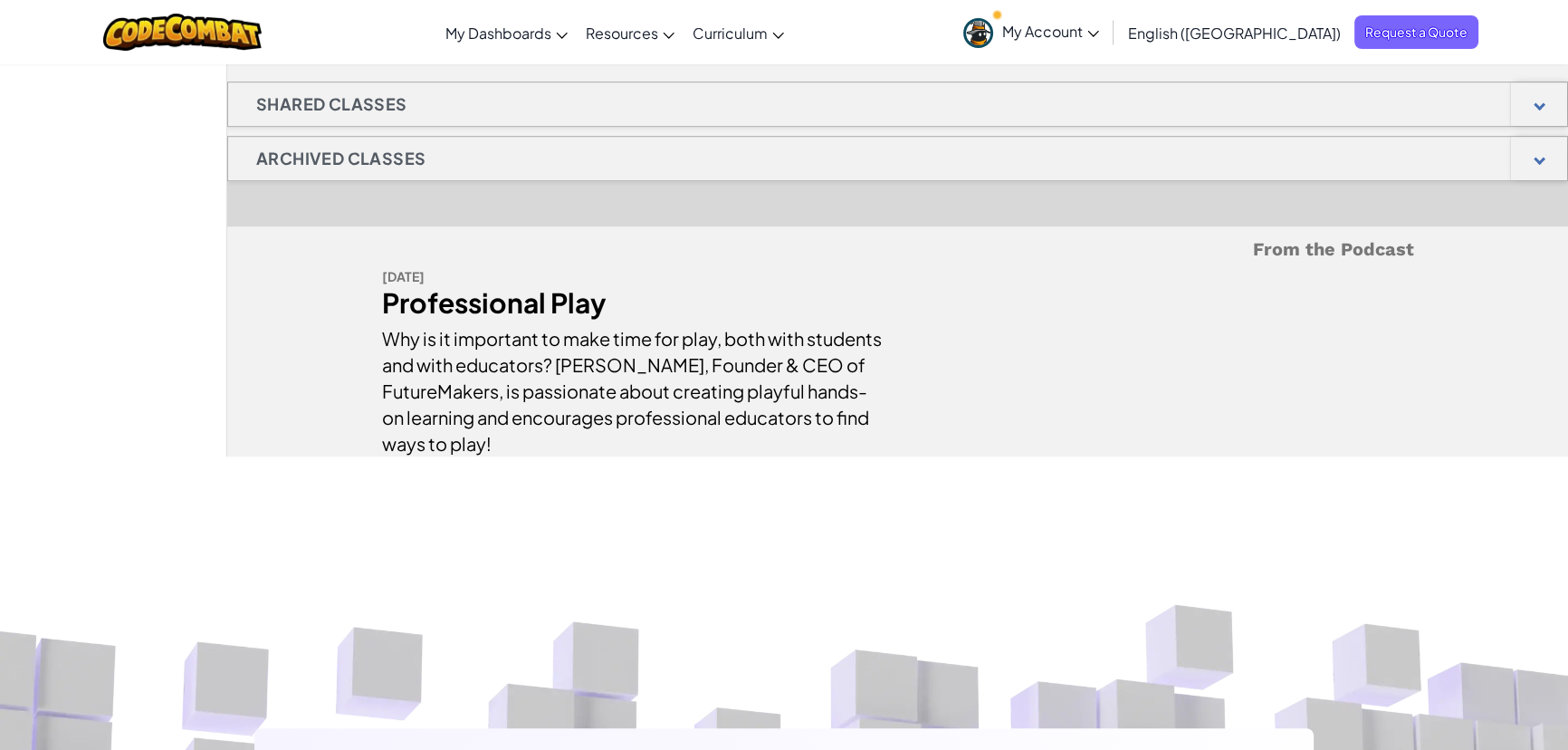
scroll to position [1646, 0]
